Goal: Task Accomplishment & Management: Use online tool/utility

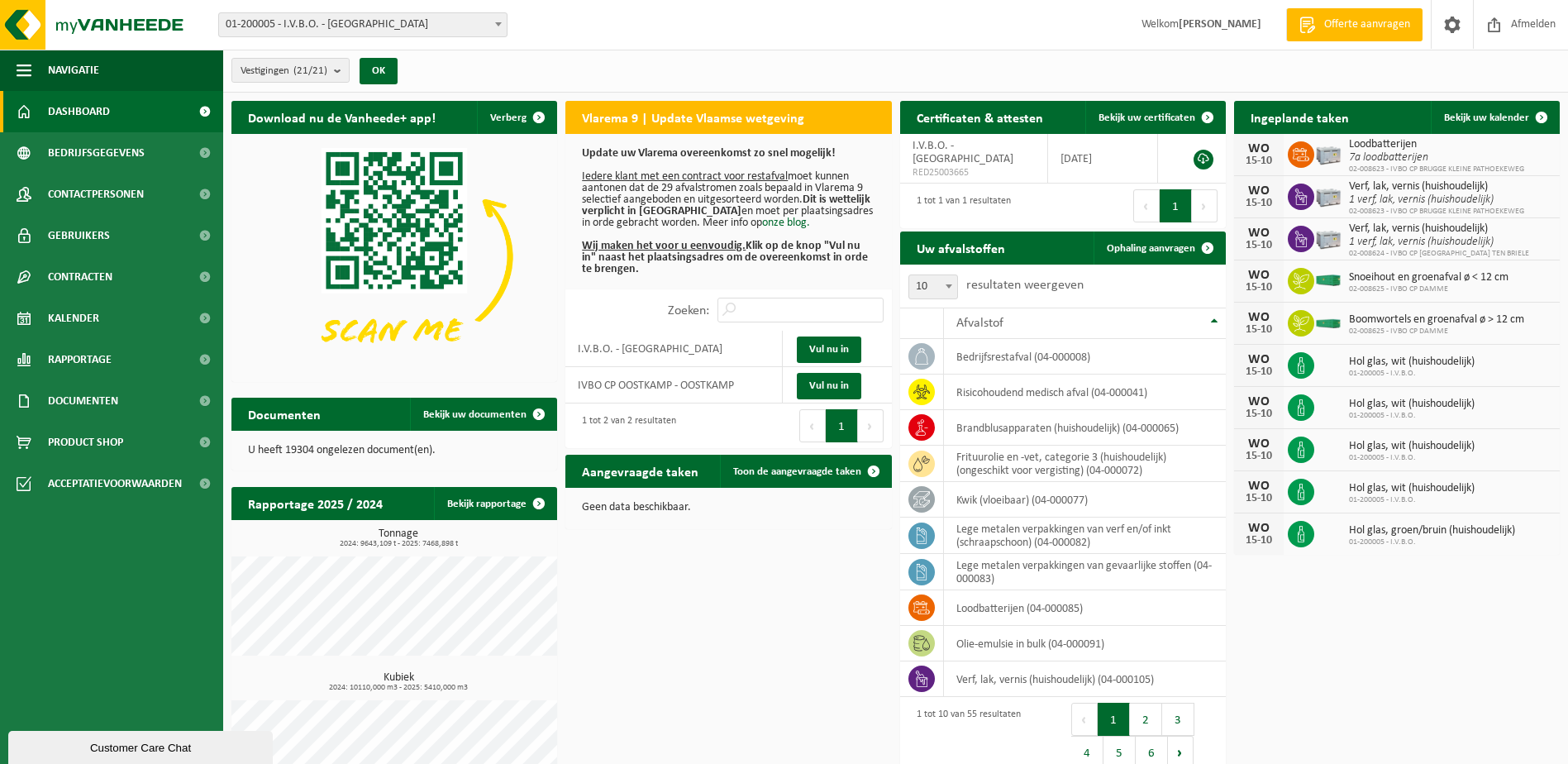
click at [501, 30] on span at bounding box center [498, 24] width 16 height 22
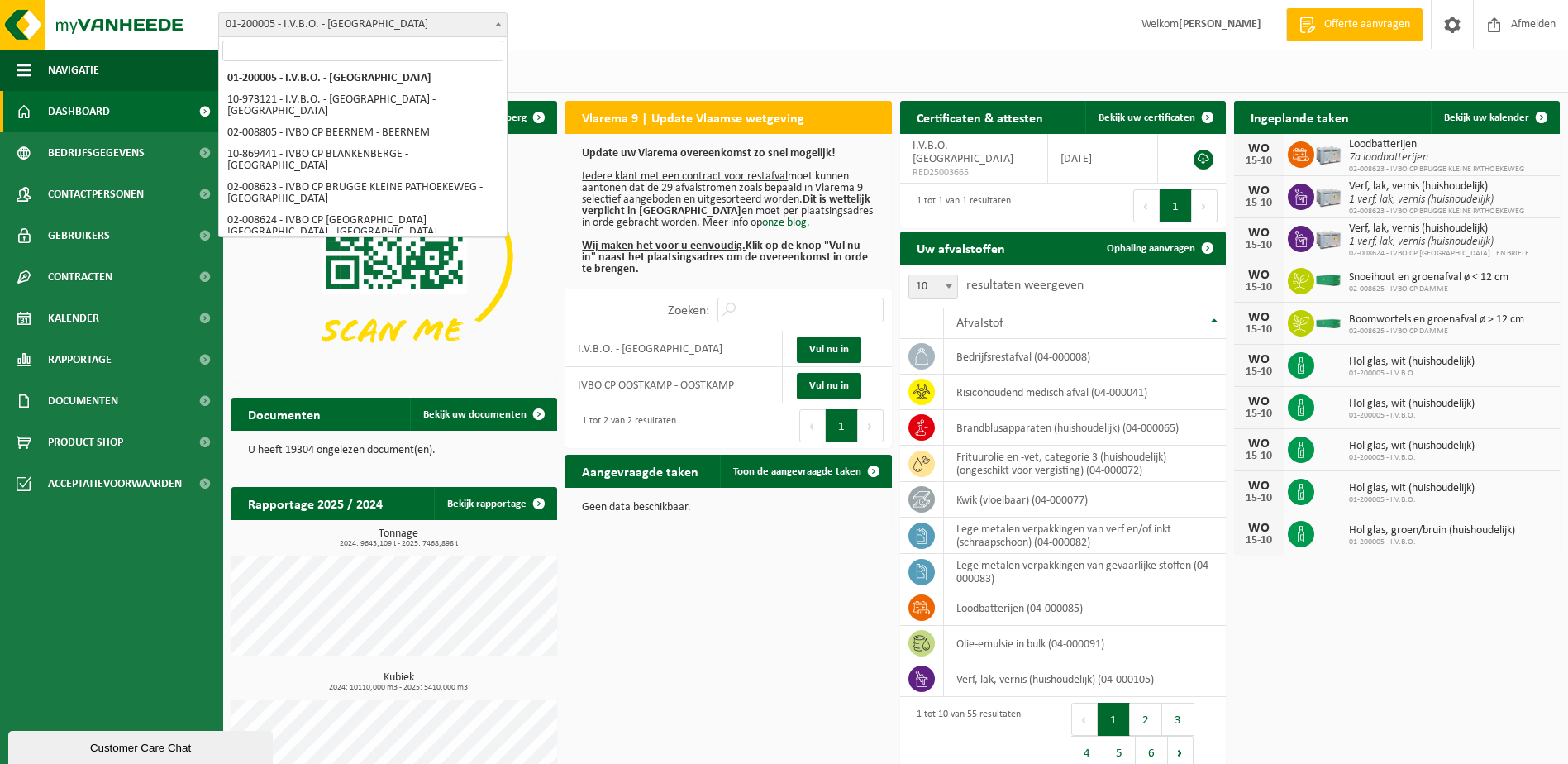
select select "5344"
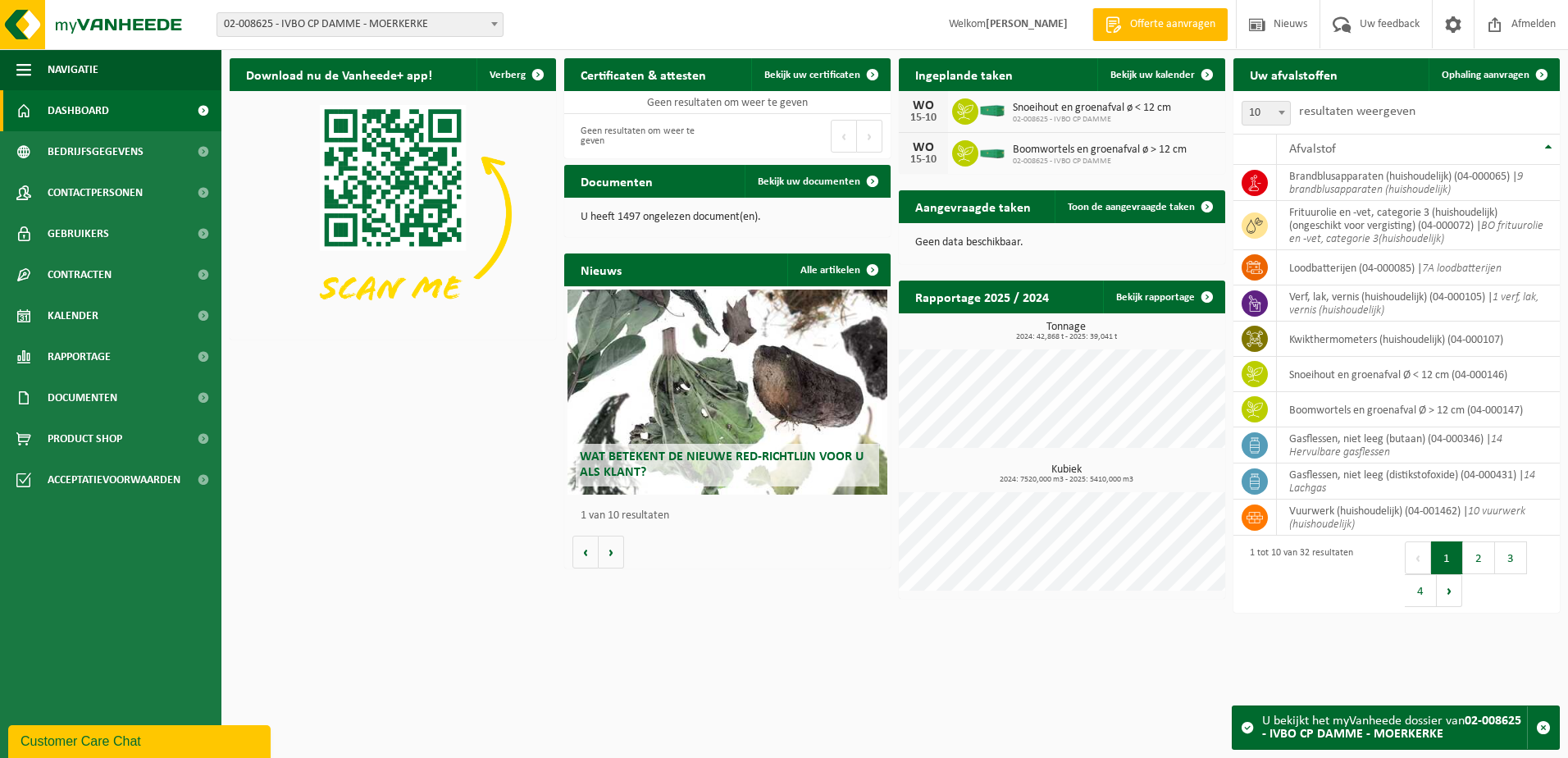
drag, startPoint x: 1483, startPoint y: 66, endPoint x: 1007, endPoint y: 70, distance: 476.0
click at [1483, 67] on link "Ophaling aanvragen" at bounding box center [1493, 75] width 129 height 32
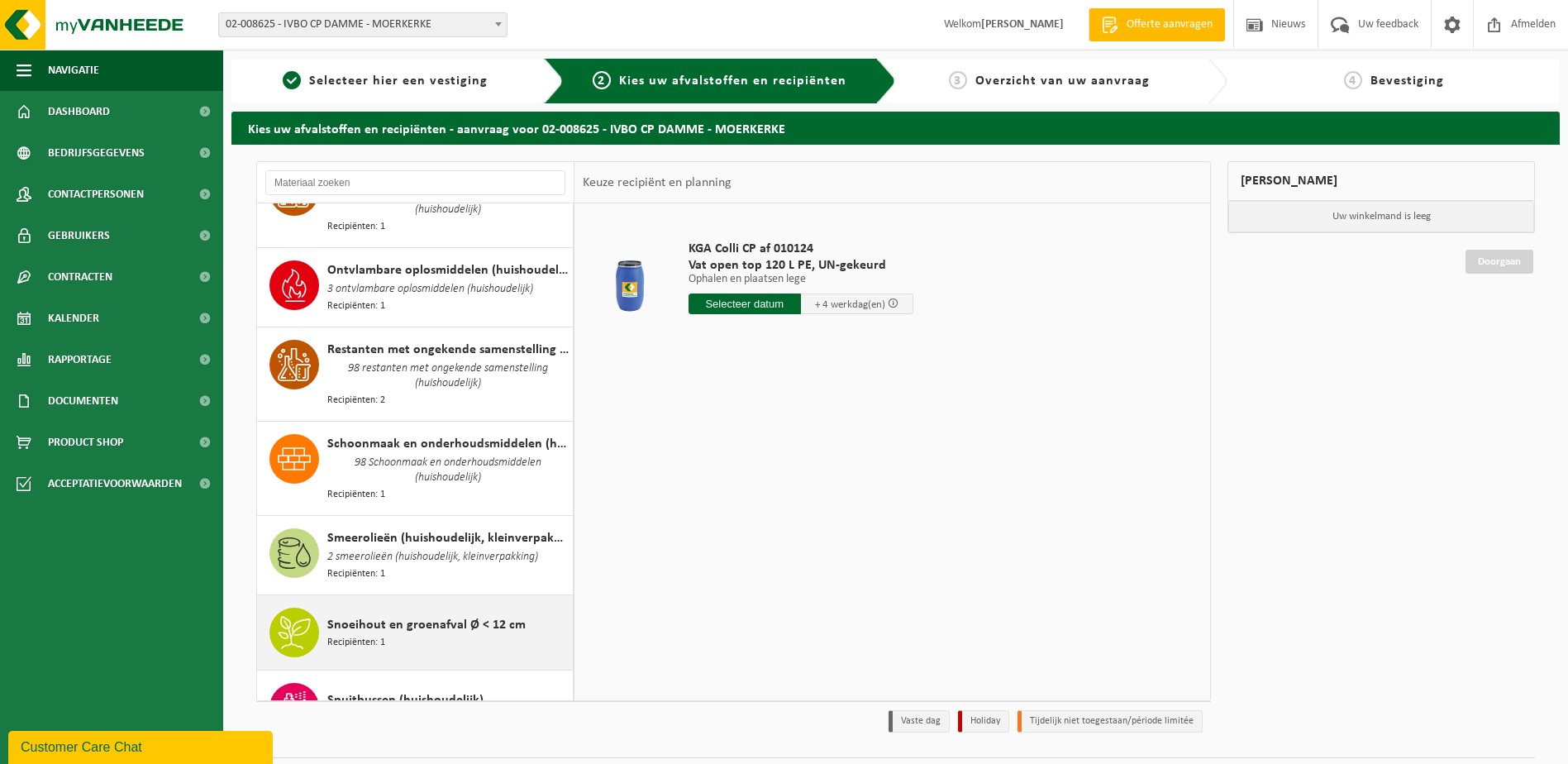
drag, startPoint x: 518, startPoint y: 591, endPoint x: 730, endPoint y: 302, distance: 358.4
click at [518, 607] on div "Snoeihout en groenafval Ø < 12 cm Recipiënten: 1" at bounding box center [448, 632] width 241 height 50
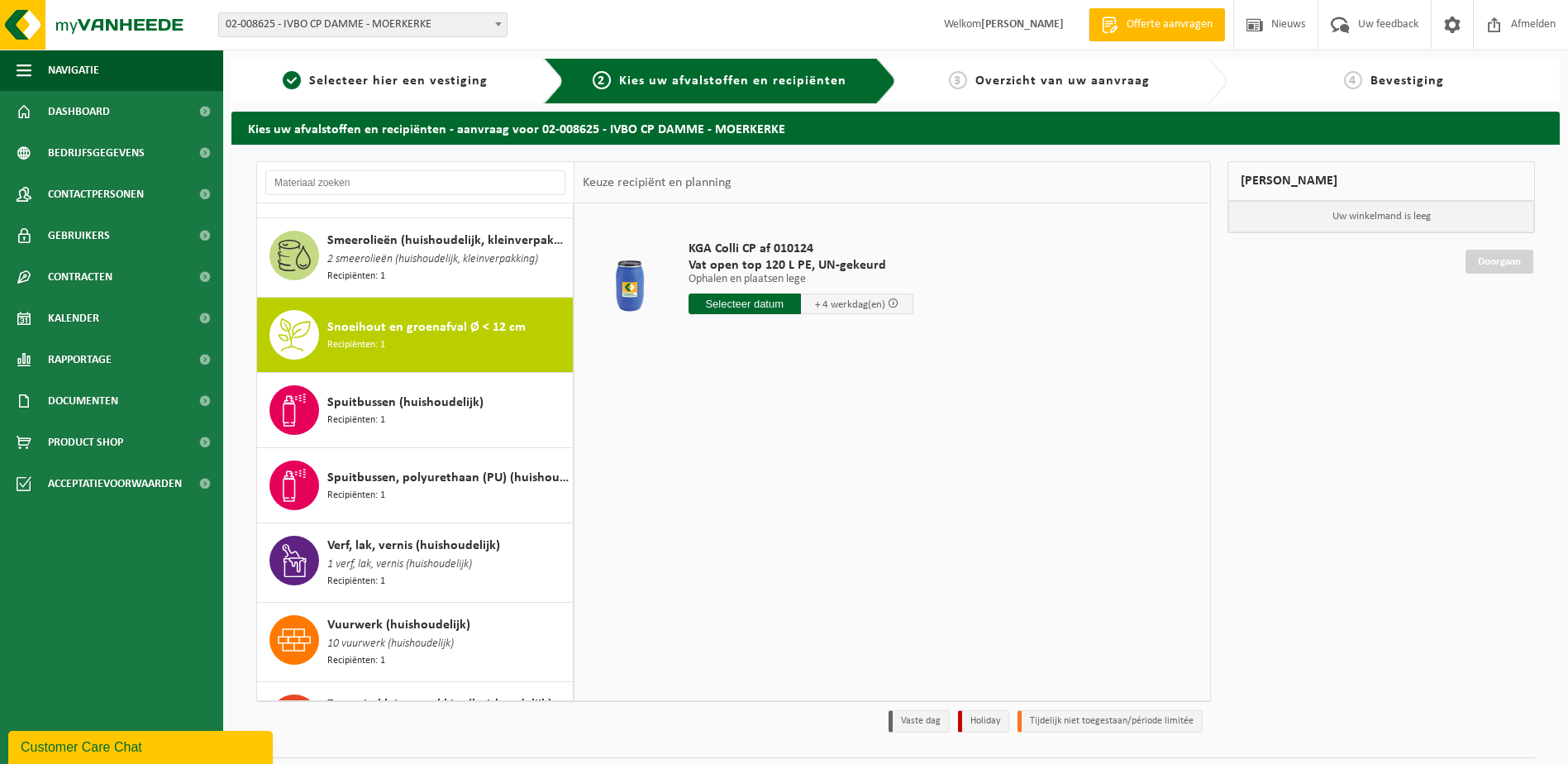
scroll to position [2045, 0]
click at [748, 309] on input "text" at bounding box center [754, 304] width 131 height 21
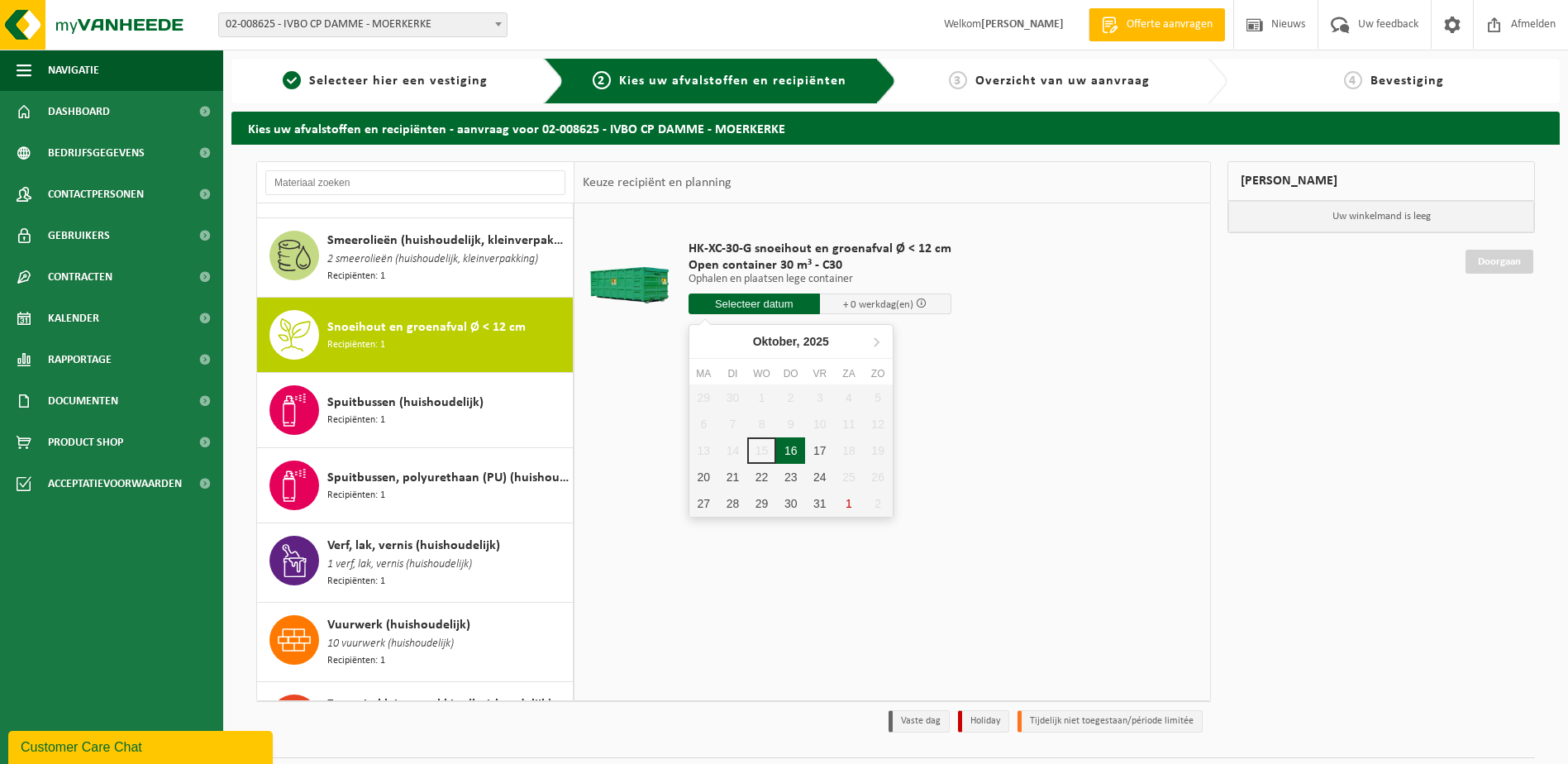
click at [795, 448] on div "16" at bounding box center [790, 450] width 29 height 26
type input "Van 2025-10-16"
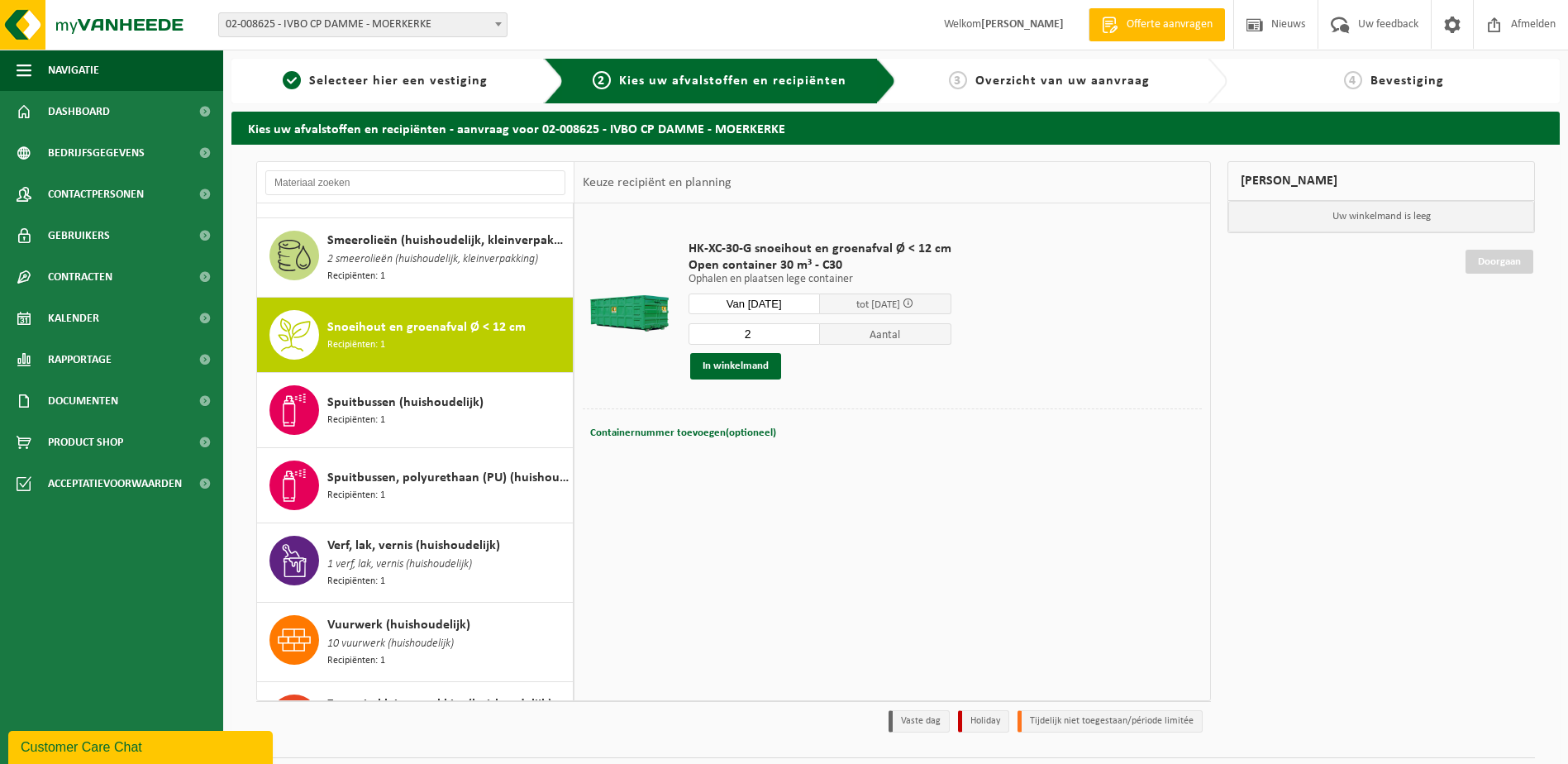
type input "2"
click at [805, 328] on input "2" at bounding box center [754, 334] width 131 height 22
click at [765, 374] on button "In winkelmand" at bounding box center [736, 365] width 91 height 26
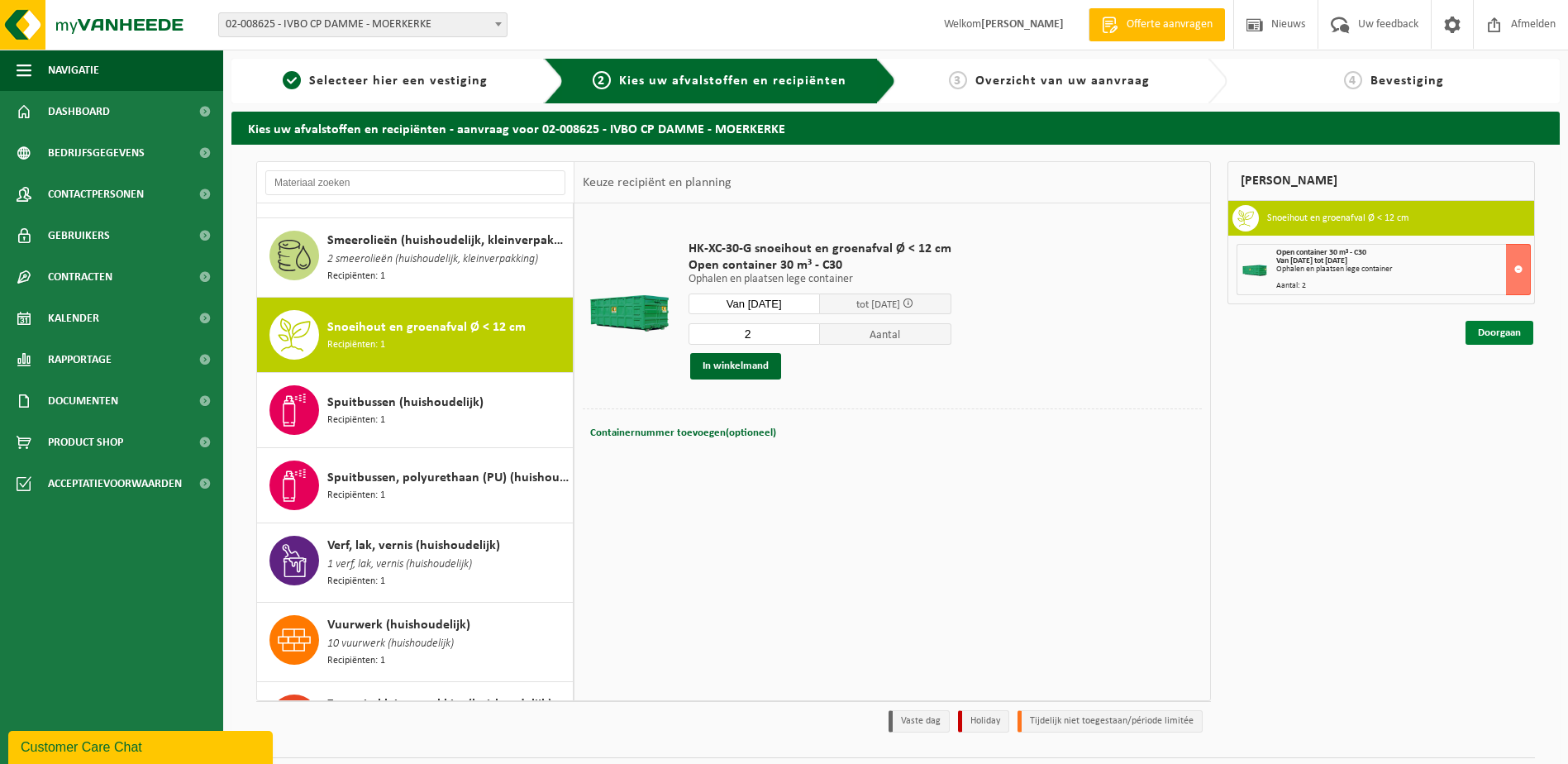
click at [1478, 331] on link "Doorgaan" at bounding box center [1499, 333] width 68 height 24
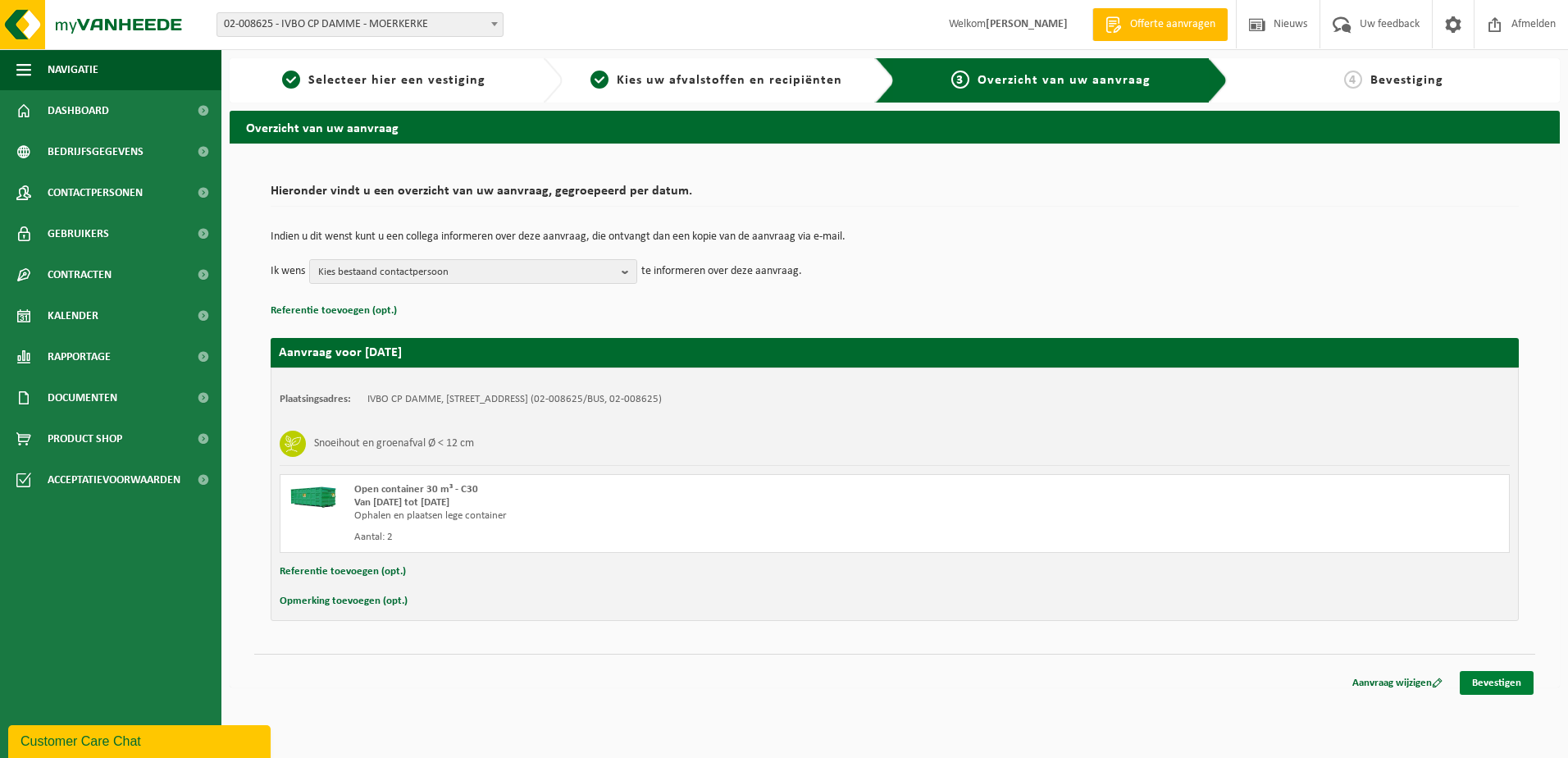
click at [1503, 677] on link "Bevestigen" at bounding box center [1497, 682] width 74 height 23
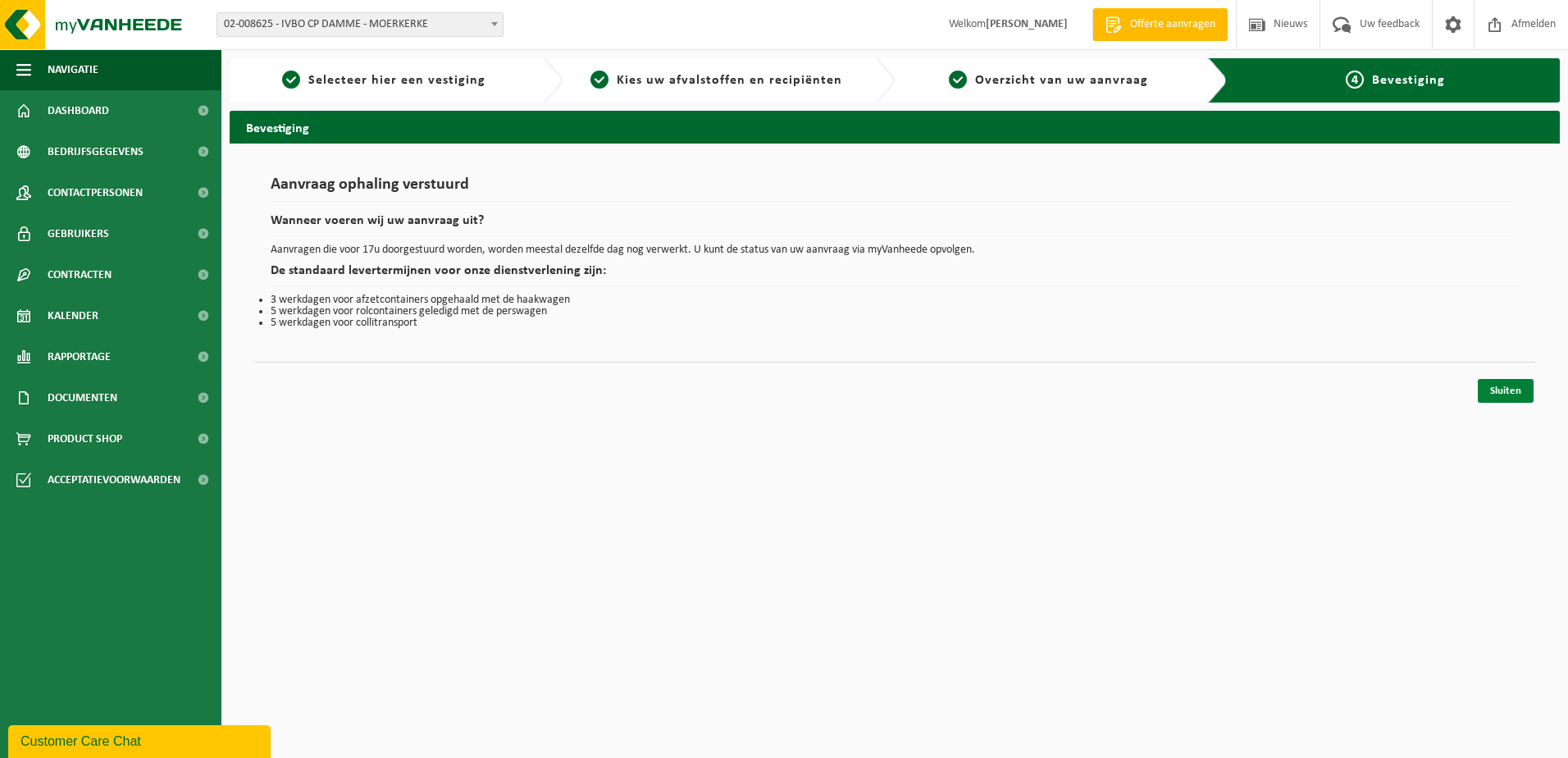
click at [1501, 386] on link "Sluiten" at bounding box center [1506, 390] width 56 height 23
